Goal: Navigation & Orientation: Find specific page/section

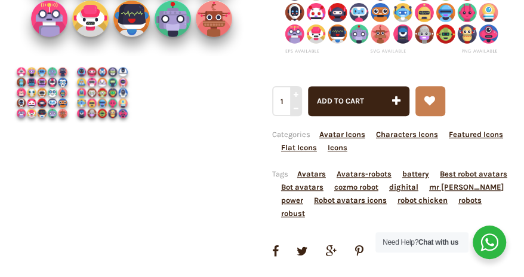
scroll to position [360, 0]
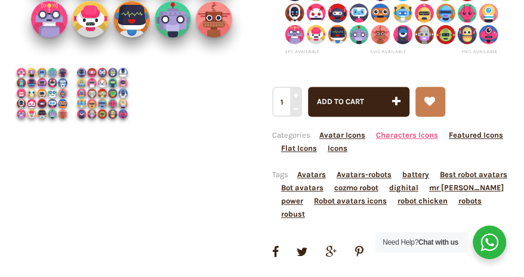
click at [409, 136] on link "Characters Icons" at bounding box center [407, 134] width 62 height 9
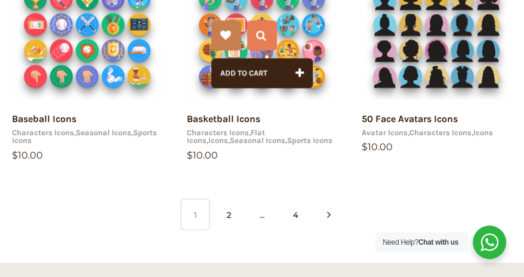
scroll to position [781, 0]
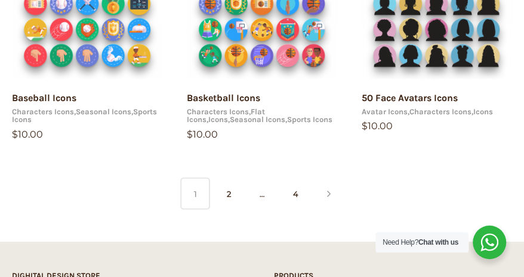
click at [329, 188] on icon at bounding box center [329, 193] width 4 height 30
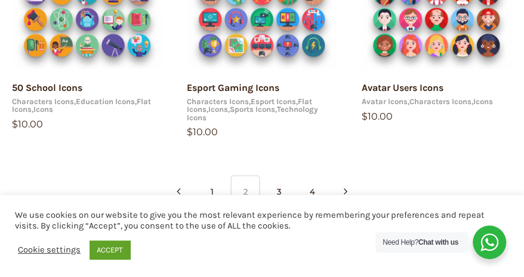
scroll to position [798, 0]
click at [282, 187] on link "3" at bounding box center [279, 190] width 30 height 32
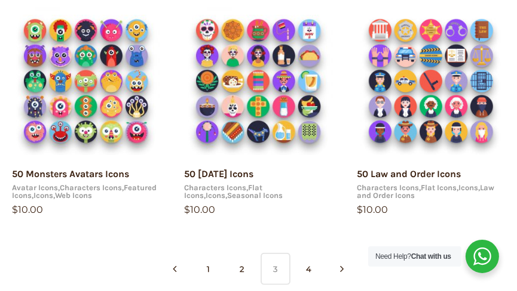
scroll to position [705, 0]
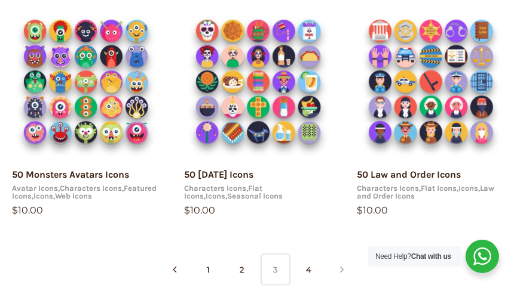
click at [337, 254] on link at bounding box center [342, 270] width 30 height 33
